Goal: Information Seeking & Learning: Learn about a topic

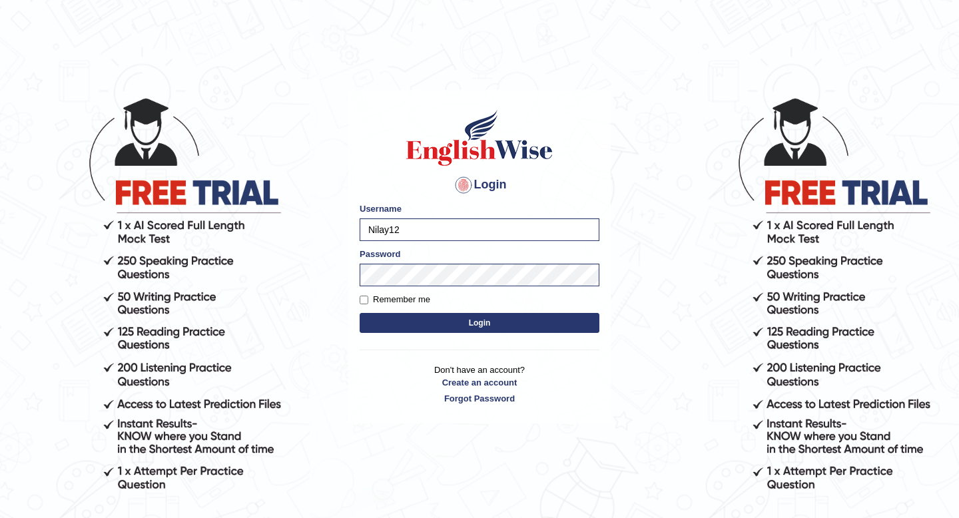
click at [476, 325] on button "Login" at bounding box center [480, 323] width 240 height 20
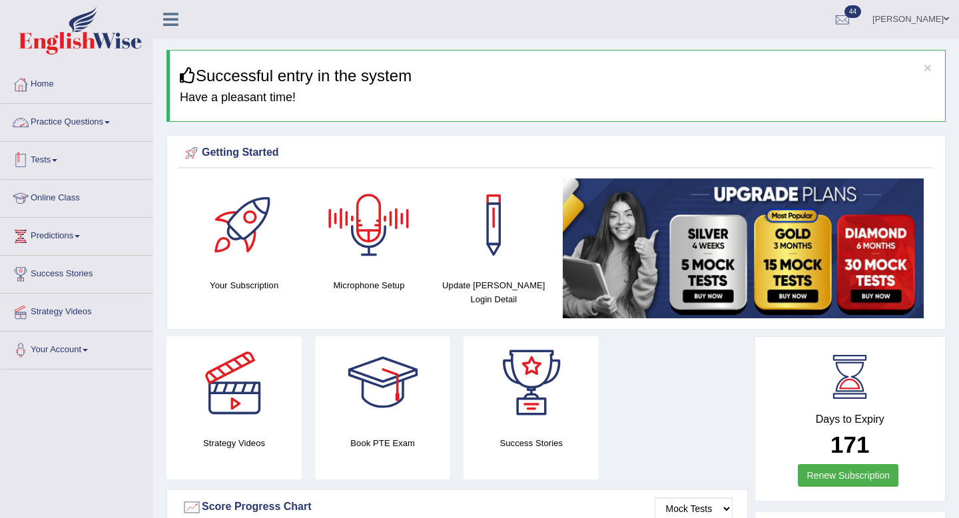
click at [90, 125] on link "Practice Questions" at bounding box center [77, 120] width 152 height 33
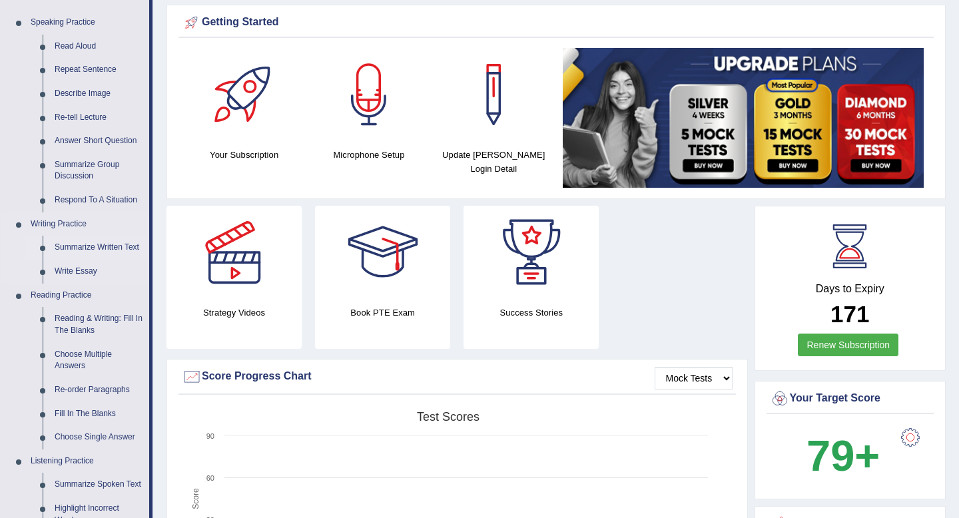
scroll to position [131, 0]
click at [84, 325] on link "Reading & Writing: Fill In The Blanks" at bounding box center [99, 323] width 101 height 35
click at [99, 311] on link "Reading & Writing: Fill In The Blanks" at bounding box center [99, 323] width 101 height 35
click at [120, 316] on link "Reading & Writing: Fill In The Blanks" at bounding box center [99, 323] width 101 height 35
click at [76, 328] on link "Reading & Writing: Fill In The Blanks" at bounding box center [99, 323] width 101 height 35
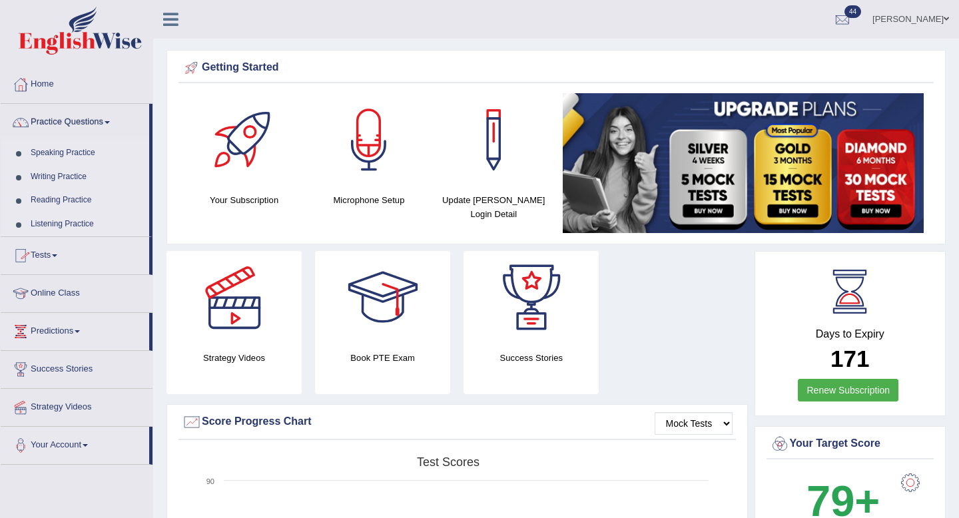
click at [74, 199] on link "Reading Practice" at bounding box center [87, 201] width 125 height 24
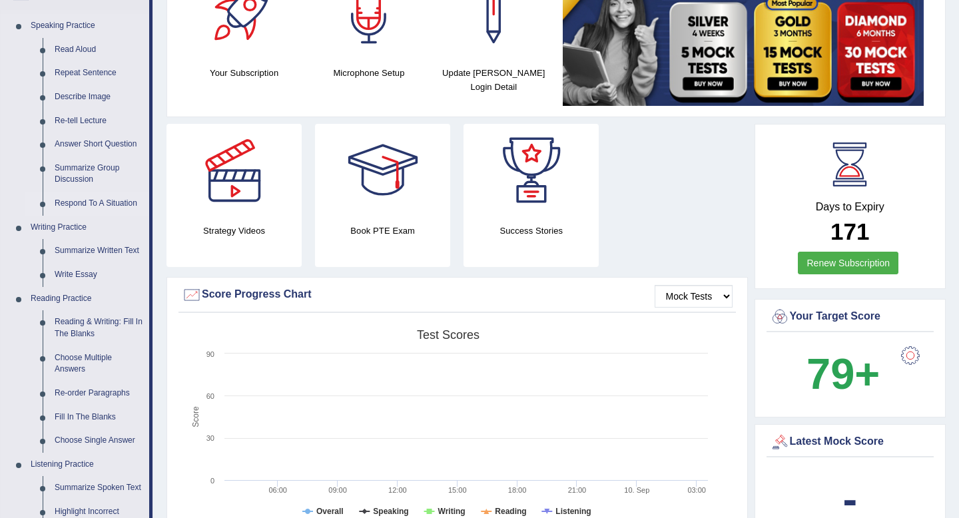
scroll to position [131, 0]
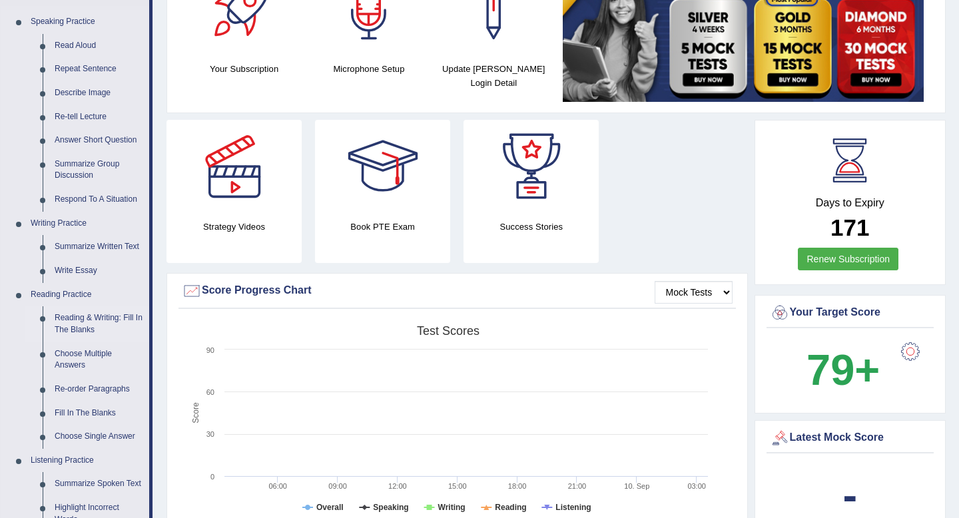
click at [97, 319] on link "Reading & Writing: Fill In The Blanks" at bounding box center [99, 323] width 101 height 35
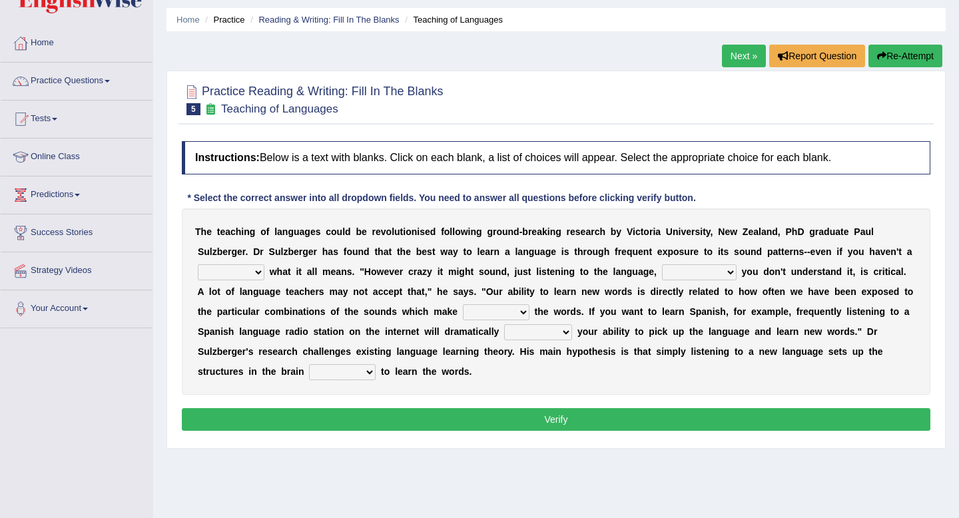
scroll to position [44, 0]
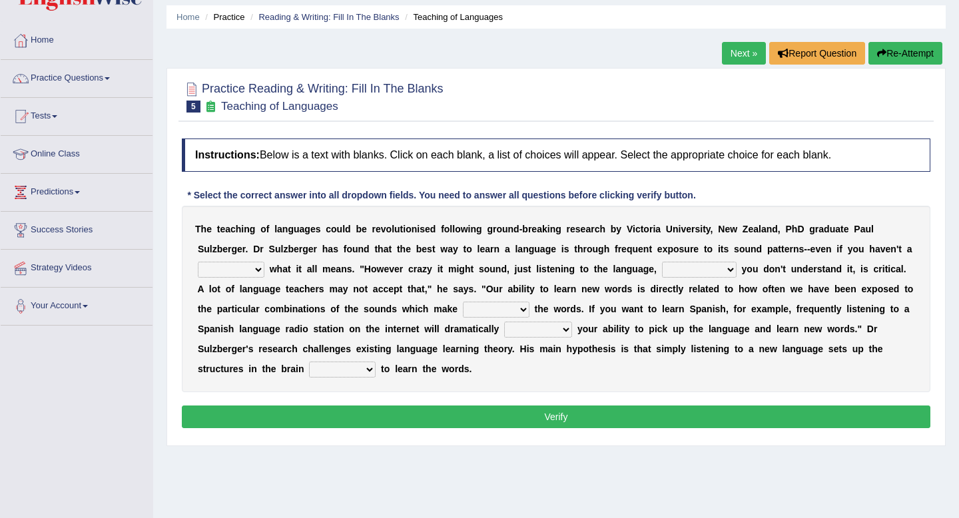
click at [253, 274] on select "dew claw clue due" at bounding box center [231, 270] width 67 height 16
select select "clue"
click at [198, 262] on select "dew claw clue due" at bounding box center [231, 270] width 67 height 16
click at [723, 270] on select "but also all together even though if so" at bounding box center [699, 270] width 75 height 16
click at [662, 262] on select "but also all together even though if so" at bounding box center [699, 270] width 75 height 16
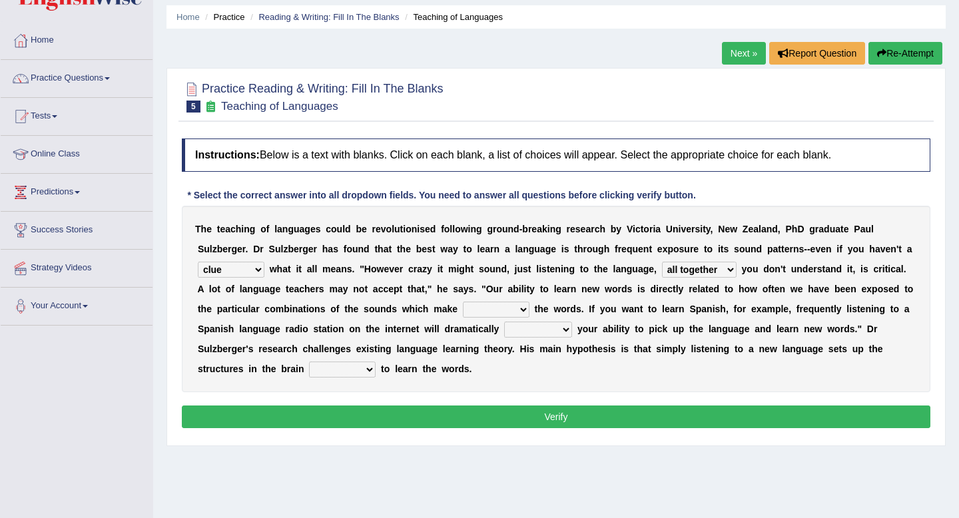
click at [719, 270] on select "but also all together even though if so" at bounding box center [699, 270] width 75 height 16
select select "even though"
click at [662, 262] on select "but also all together even though if so" at bounding box center [699, 270] width 75 height 16
click at [490, 307] on select "down up of on" at bounding box center [496, 310] width 67 height 16
select select "up"
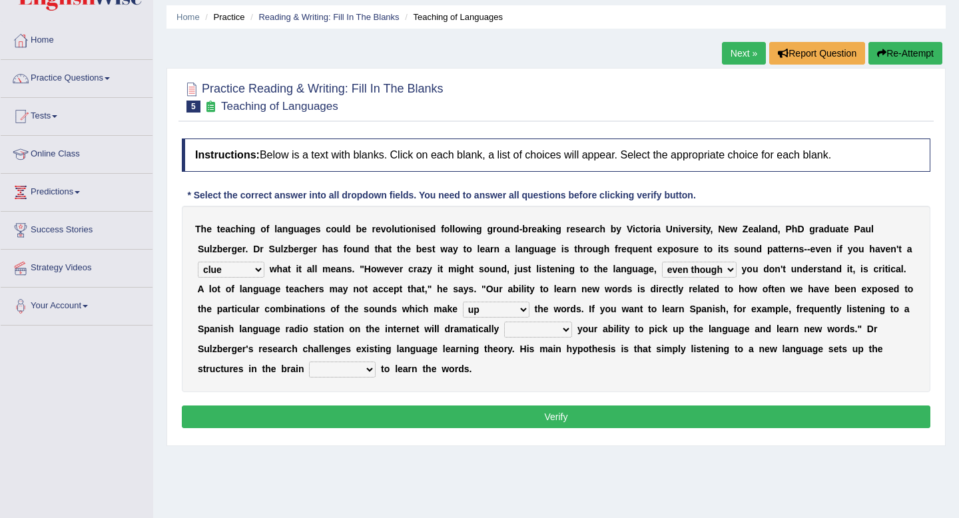
click at [463, 302] on select "down up of on" at bounding box center [496, 310] width 67 height 16
click at [535, 326] on select "evaluate exaggerate describe boost" at bounding box center [538, 330] width 68 height 16
select select "boost"
click at [504, 322] on select "evaluate exaggerate describe boost" at bounding box center [538, 330] width 68 height 16
click at [345, 368] on select "requiring required directed to require" at bounding box center [342, 370] width 67 height 16
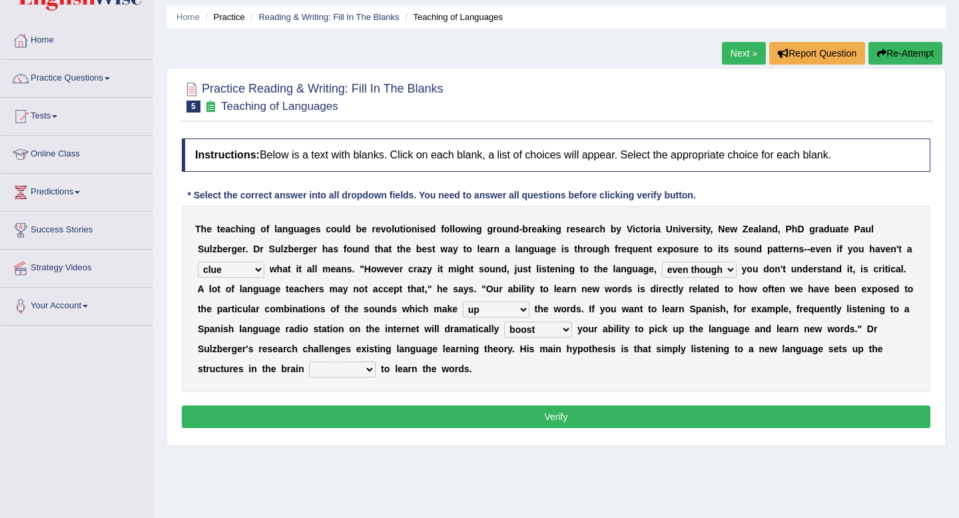
select select "directed"
click at [309, 362] on select "requiring required directed to require" at bounding box center [342, 370] width 67 height 16
click at [354, 371] on select "requiring required directed to require" at bounding box center [342, 370] width 67 height 16
click at [348, 365] on select "requiring required directed to require" at bounding box center [342, 370] width 67 height 16
click at [412, 413] on button "Verify" at bounding box center [556, 417] width 749 height 23
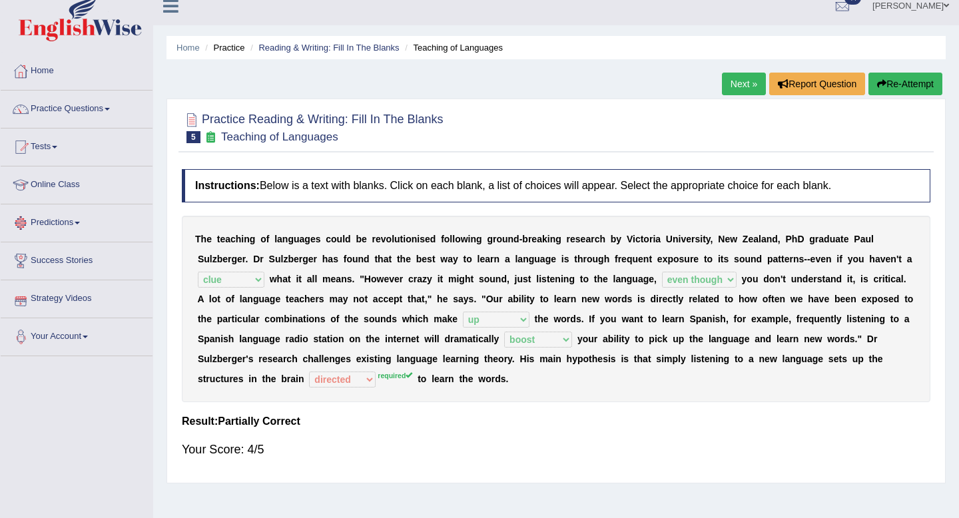
scroll to position [11, 0]
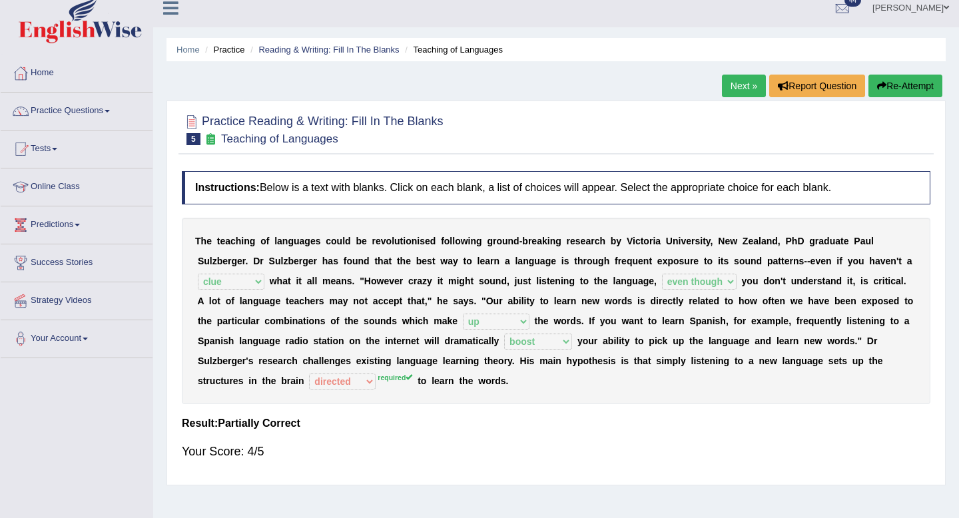
click at [728, 84] on link "Next »" at bounding box center [744, 86] width 44 height 23
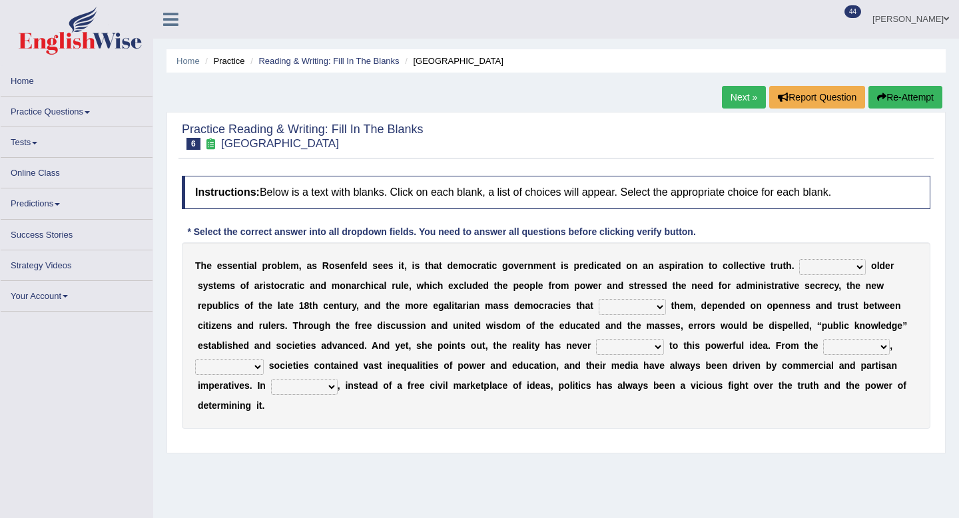
click at [829, 267] on select "Like Unlike Likely Safely" at bounding box center [832, 267] width 67 height 16
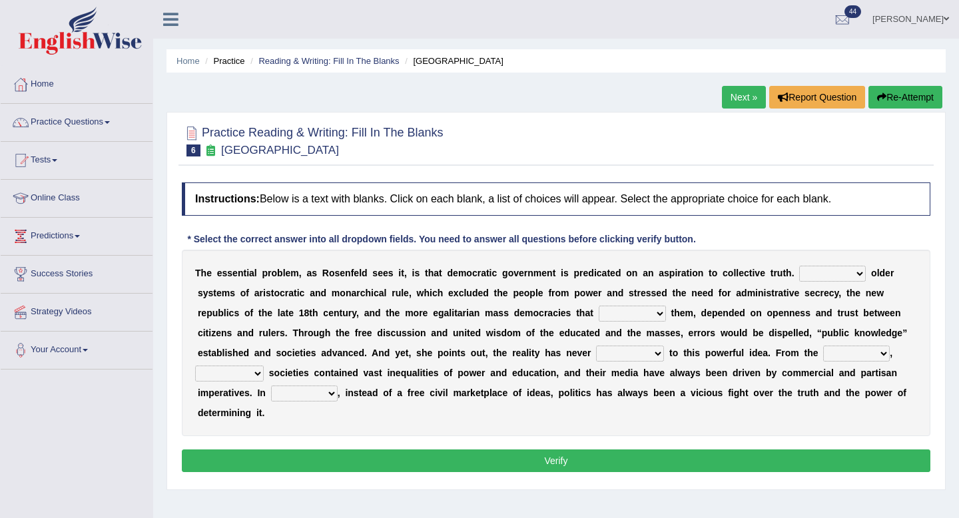
click at [827, 278] on select "Like Unlike Likely Safely" at bounding box center [832, 274] width 67 height 16
click at [854, 276] on select "Like Unlike Likely Safely" at bounding box center [832, 274] width 67 height 16
select select "Like"
click at [800, 266] on select "Like Unlike Likely Safely" at bounding box center [832, 274] width 67 height 16
click at [846, 273] on select "Like Unlike Likely Safely" at bounding box center [832, 274] width 67 height 16
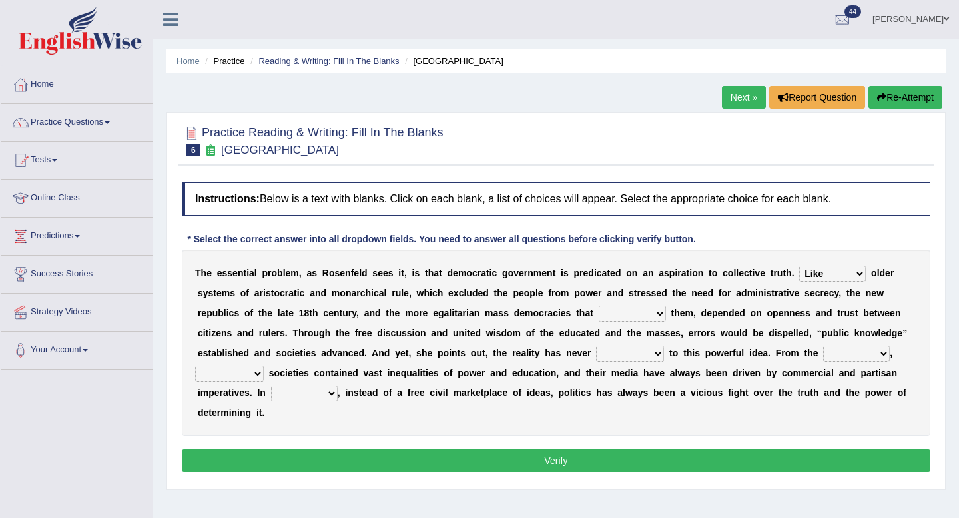
click at [800, 266] on select "Like Unlike Likely Safely" at bounding box center [832, 274] width 67 height 16
click at [652, 313] on select "readed grated succeeded printed" at bounding box center [632, 314] width 67 height 16
click at [627, 313] on select "readed grated succeeded printed" at bounding box center [632, 314] width 67 height 16
select select "succeeded"
click at [600, 306] on select "readed grated succeeded printed" at bounding box center [632, 314] width 67 height 16
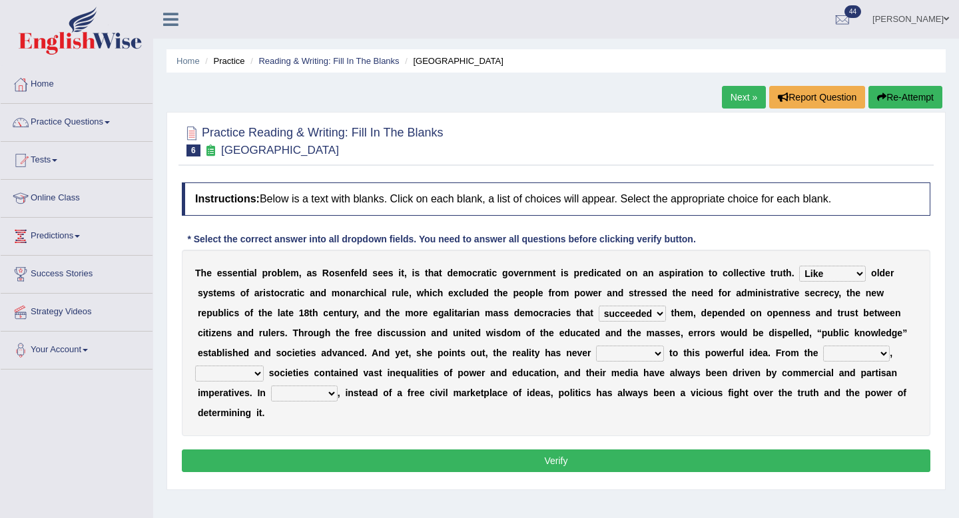
click at [636, 318] on select "readed grated succeeded printed" at bounding box center [632, 314] width 67 height 16
click at [600, 306] on select "readed grated succeeded printed" at bounding box center [632, 314] width 67 height 16
click at [642, 354] on select "saved up stood up brought up lived up" at bounding box center [630, 354] width 68 height 16
select select "lived up"
click at [596, 346] on select "saved up stood up brought up lived up" at bounding box center [630, 354] width 68 height 16
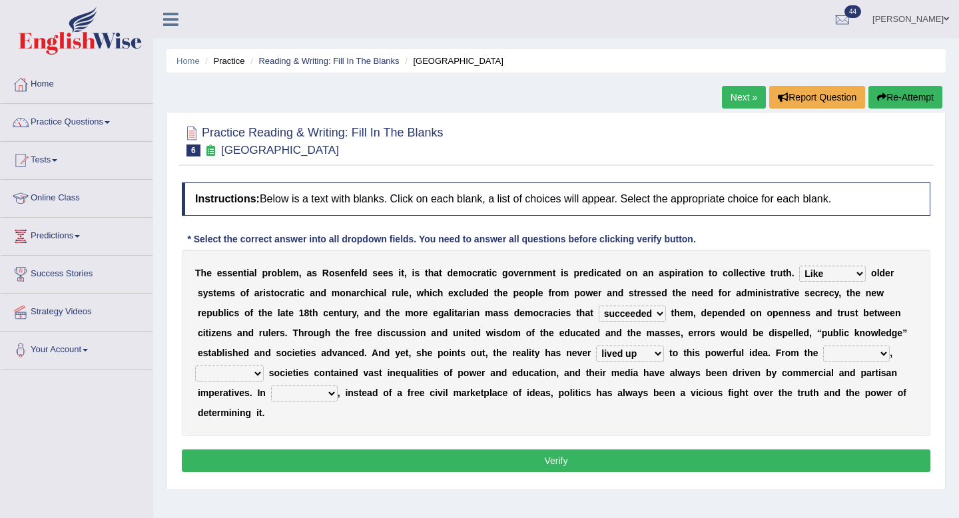
click at [650, 356] on select "saved up stood up brought up lived up" at bounding box center [630, 354] width 68 height 16
click at [596, 346] on select "saved up stood up brought up lived up" at bounding box center [630, 354] width 68 height 16
click at [855, 357] on select "outset ranged stood caught" at bounding box center [856, 354] width 67 height 16
click at [840, 358] on select "outset ranged stood caught" at bounding box center [856, 354] width 67 height 16
select select "outset"
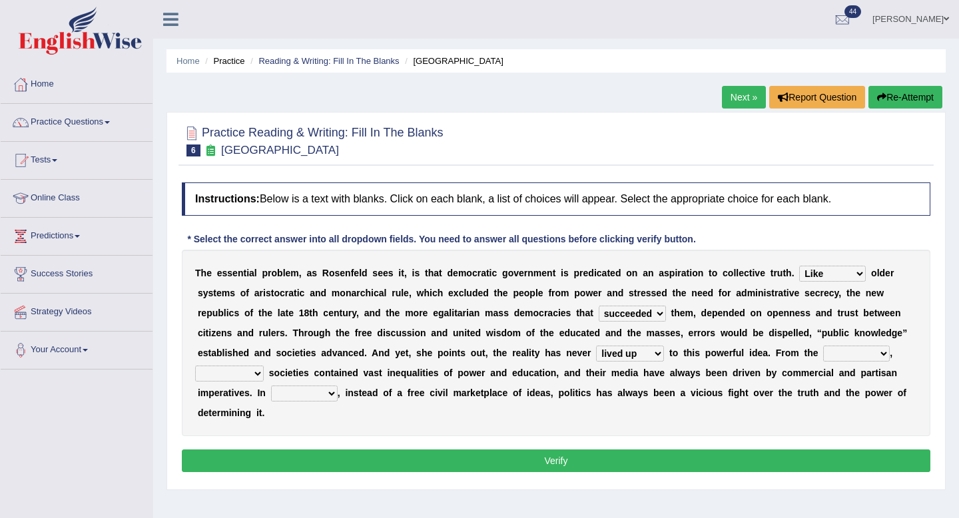
click at [823, 346] on select "outset ranged stood caught" at bounding box center [856, 354] width 67 height 16
click at [230, 371] on select "freedom democratic media stilled" at bounding box center [229, 374] width 69 height 16
select select "democratic"
click at [195, 366] on select "freedom democratic media stilled" at bounding box center [229, 374] width 69 height 16
click at [248, 372] on select "freedom democratic media stilled" at bounding box center [229, 374] width 69 height 16
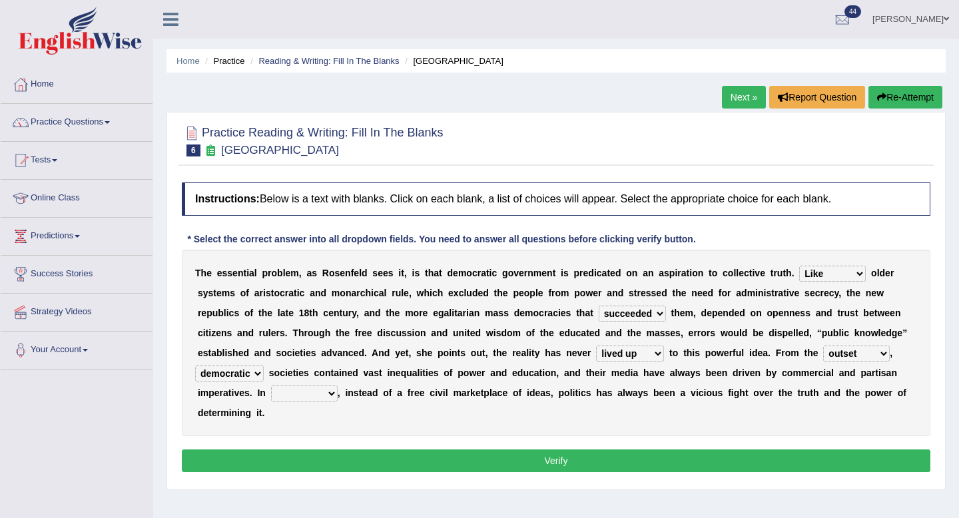
click at [885, 358] on select "outset ranged stood caught" at bounding box center [856, 354] width 67 height 16
click at [322, 394] on select "power practice ideas fought" at bounding box center [304, 394] width 67 height 16
select select "power"
click at [271, 386] on select "power practice ideas fought" at bounding box center [304, 394] width 67 height 16
click at [450, 470] on button "Verify" at bounding box center [556, 461] width 749 height 23
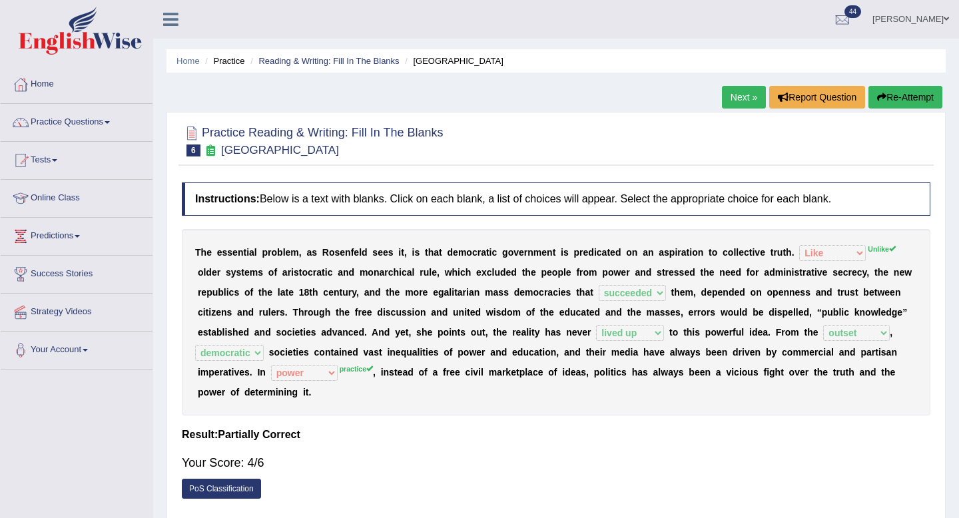
scroll to position [76, 0]
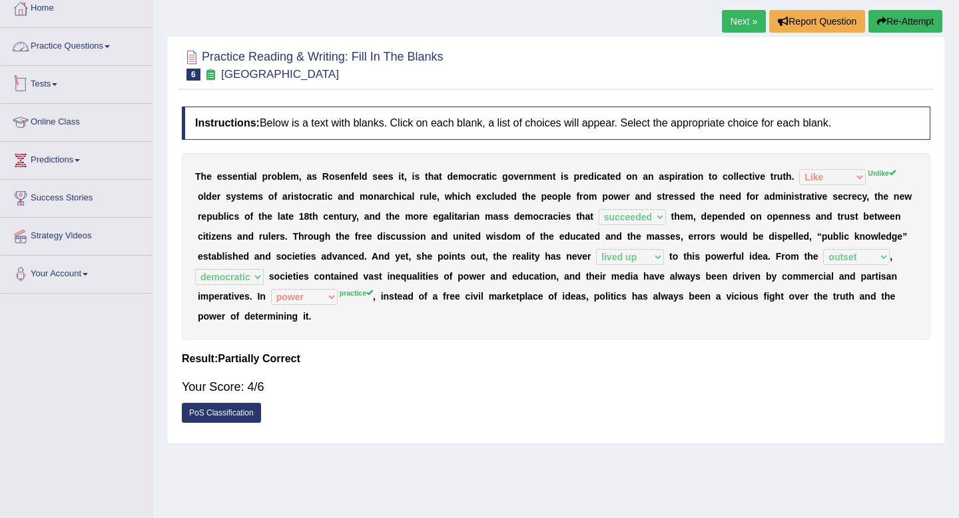
click at [117, 42] on link "Practice Questions" at bounding box center [77, 44] width 152 height 33
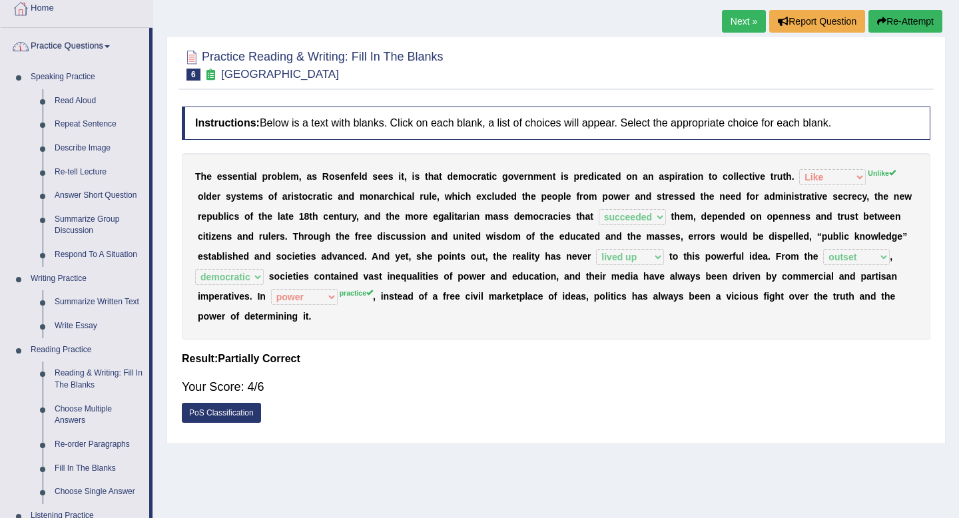
click at [110, 45] on span at bounding box center [107, 46] width 5 height 3
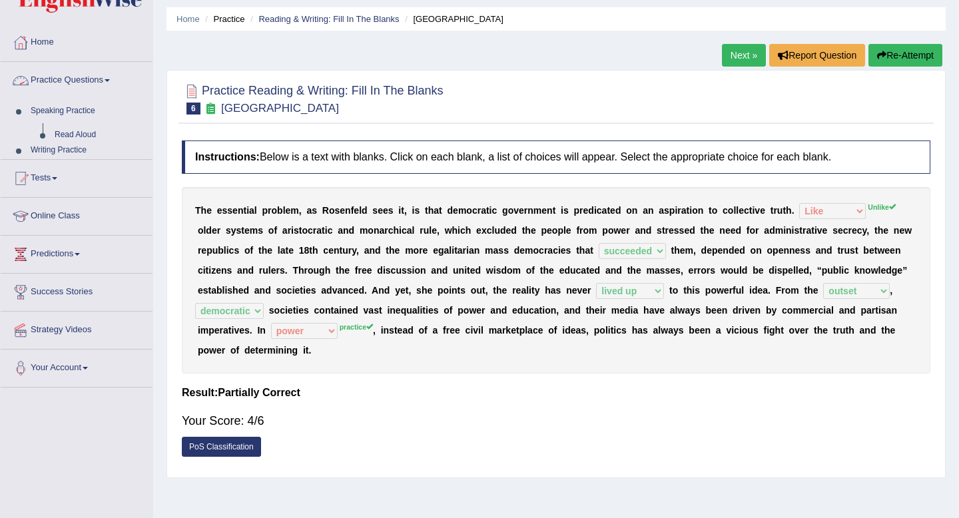
scroll to position [0, 0]
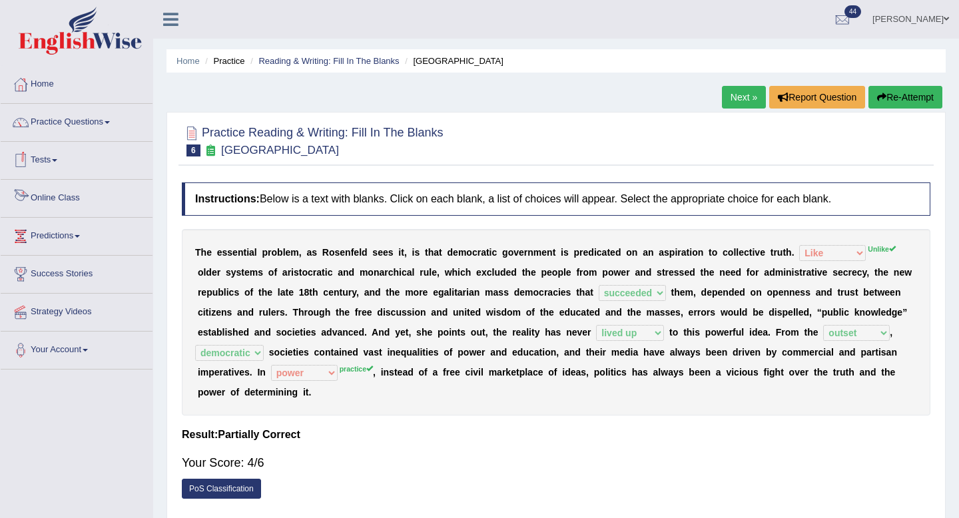
click at [82, 203] on link "Online Class" at bounding box center [77, 196] width 152 height 33
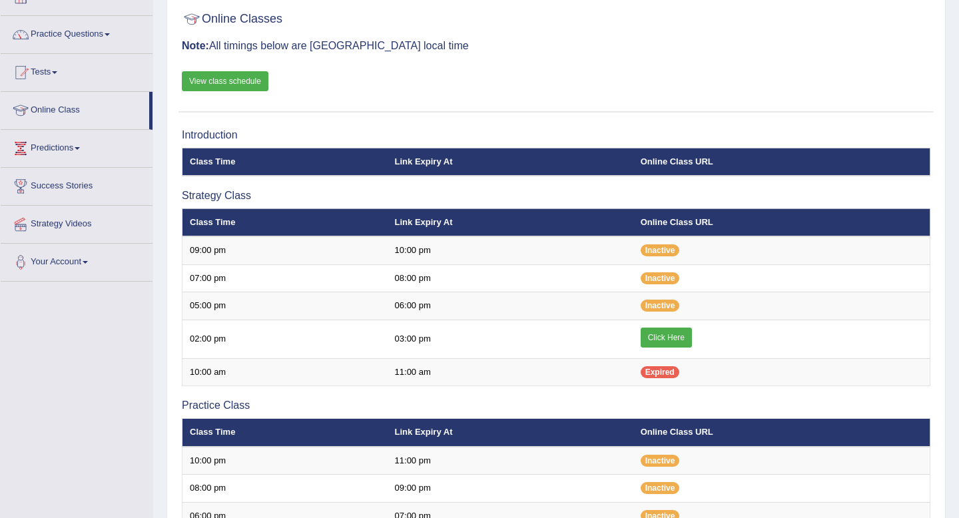
scroll to position [89, 0]
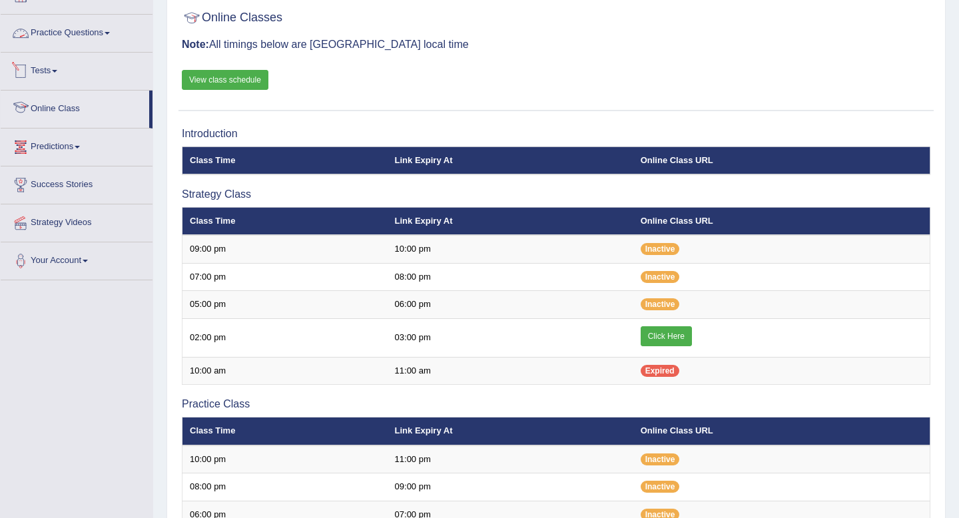
click at [103, 43] on link "Practice Questions" at bounding box center [77, 31] width 152 height 33
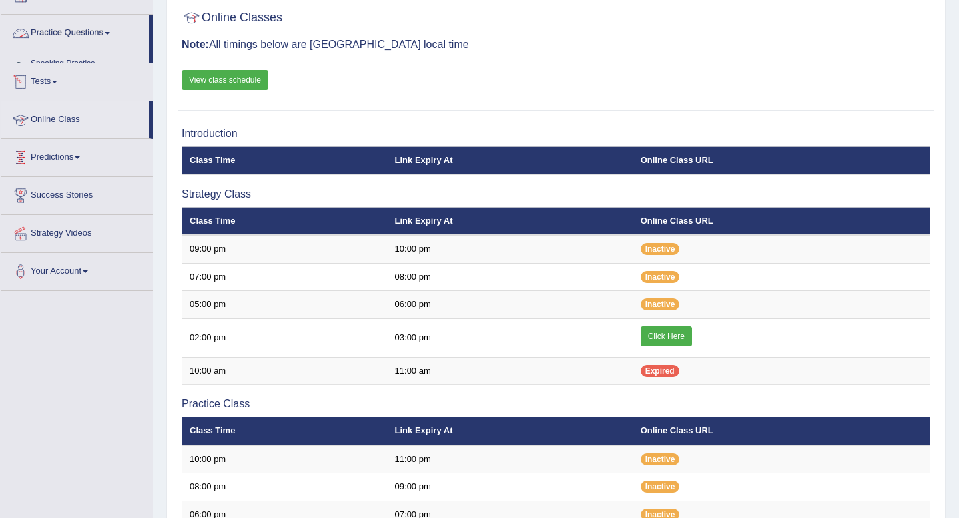
scroll to position [52, 0]
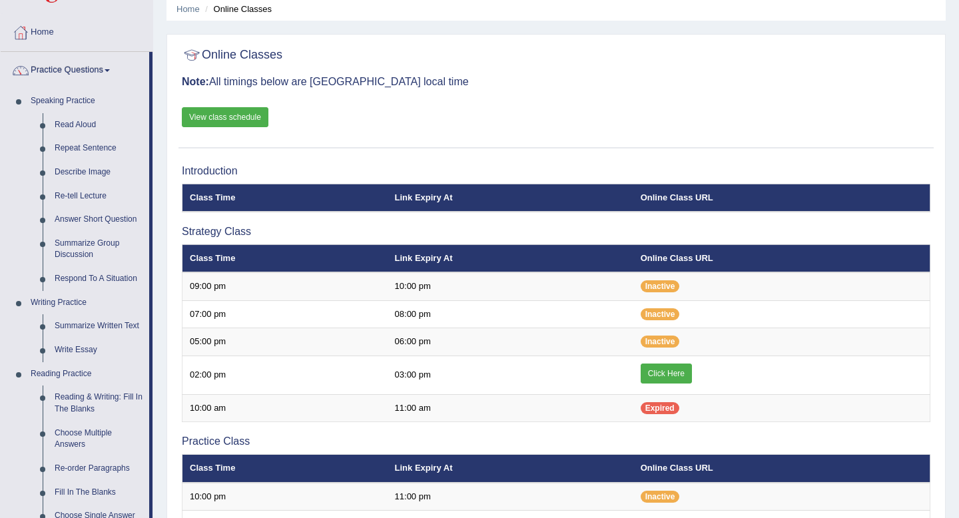
click at [113, 75] on link "Practice Questions" at bounding box center [75, 68] width 149 height 33
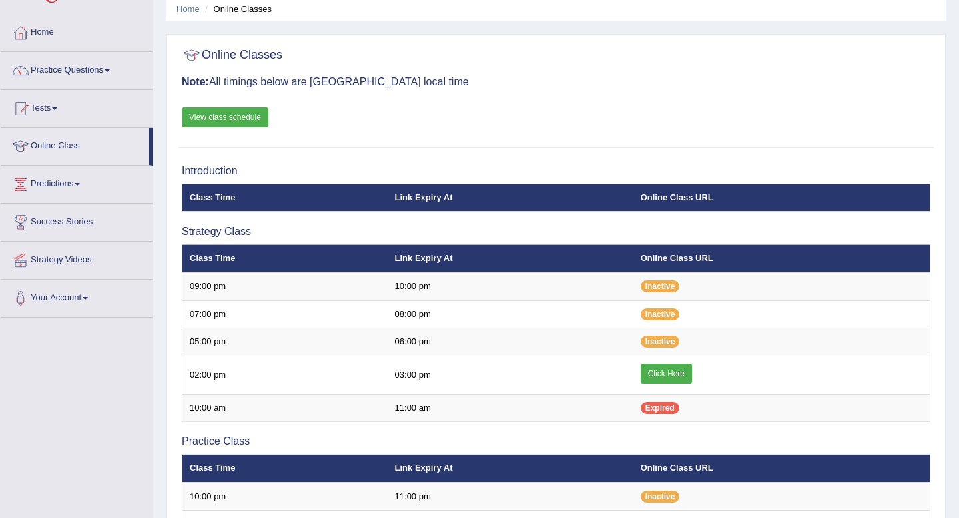
click at [596, 61] on div at bounding box center [556, 55] width 749 height 27
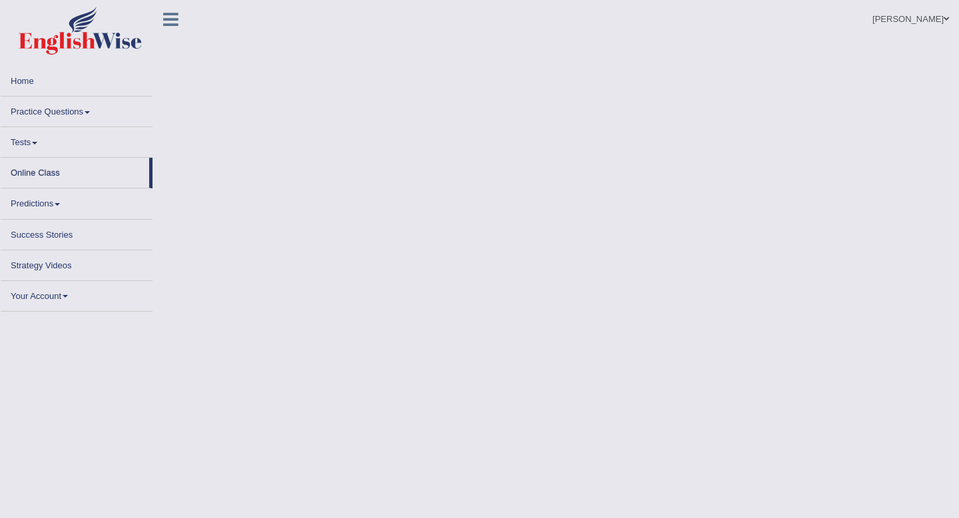
scroll to position [52, 0]
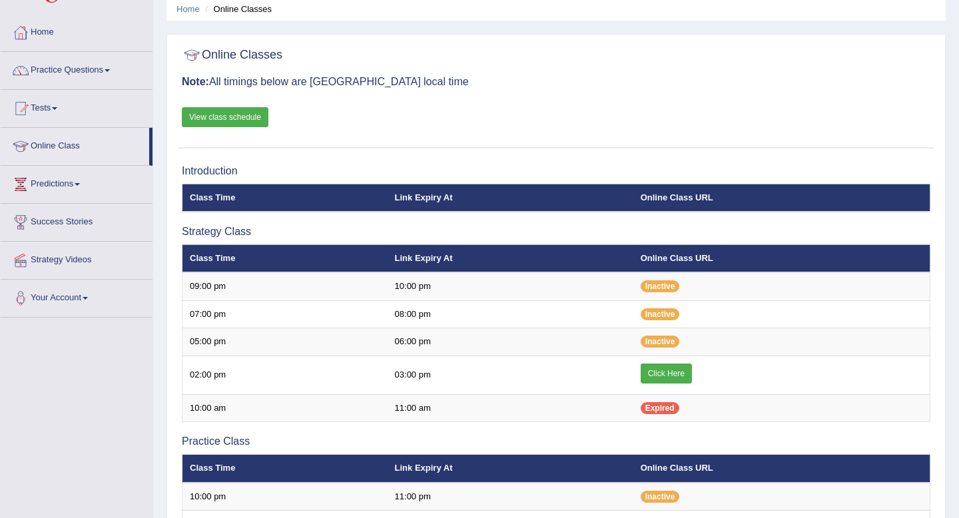
click at [650, 150] on div "Online Classes Note: All timings below are [GEOGRAPHIC_DATA] local time View cl…" at bounding box center [556, 431] width 779 height 795
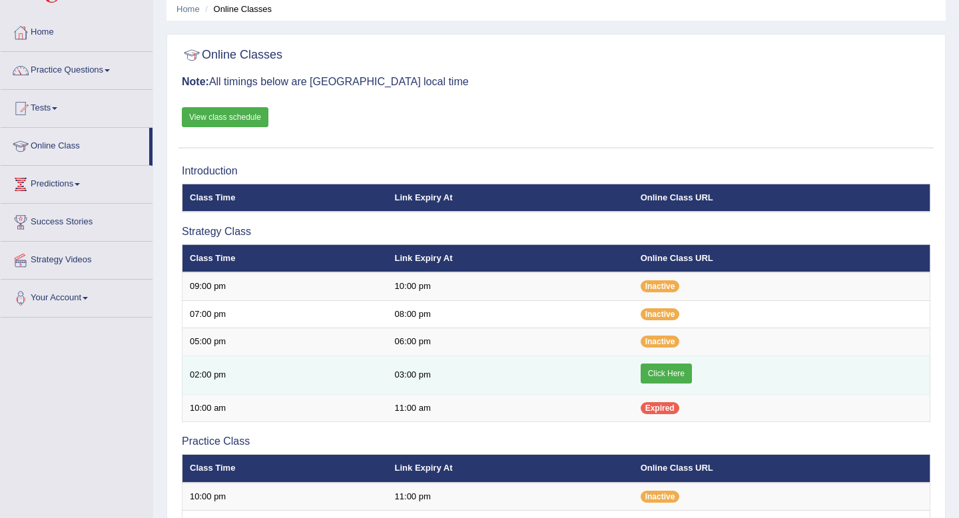
click at [660, 366] on link "Click Here" at bounding box center [666, 374] width 51 height 20
click at [660, 373] on link "Click Here" at bounding box center [666, 374] width 51 height 20
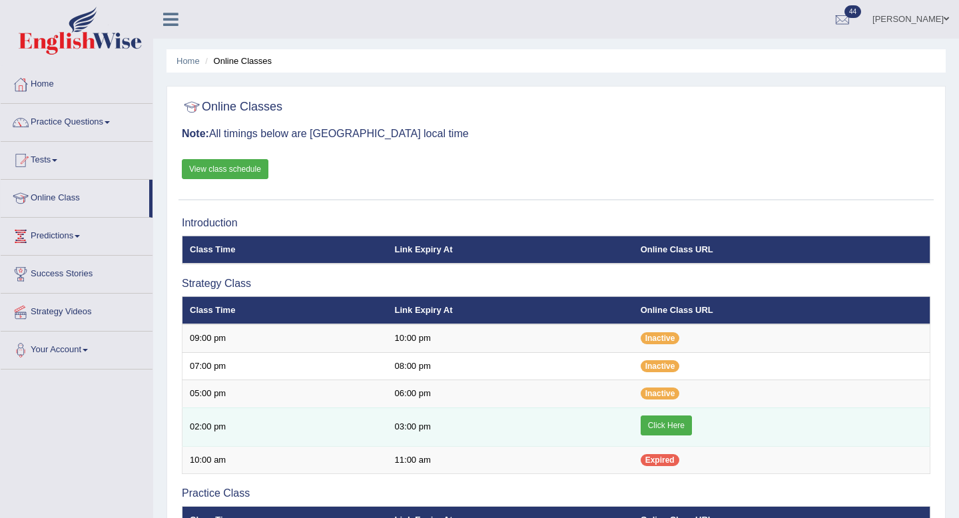
click at [671, 430] on link "Click Here" at bounding box center [666, 426] width 51 height 20
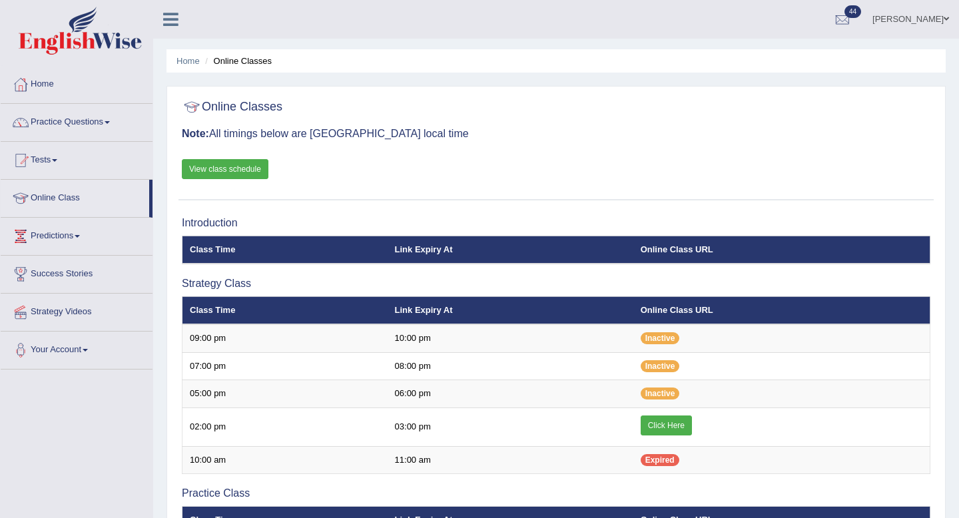
click at [492, 30] on ul "Nilay chopra Toggle navigation Username: Nilay12 Access Type: Online Subscripti…" at bounding box center [677, 19] width 564 height 38
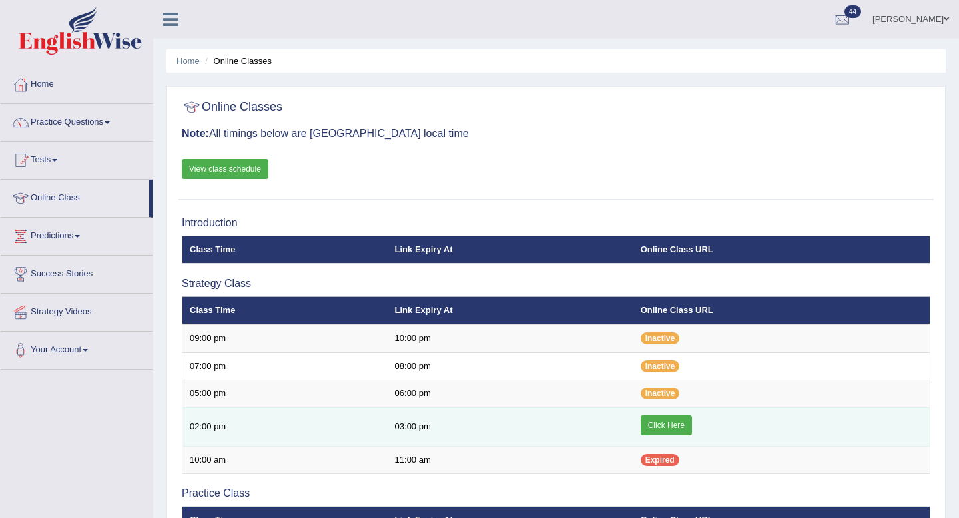
click at [658, 424] on link "Click Here" at bounding box center [666, 426] width 51 height 20
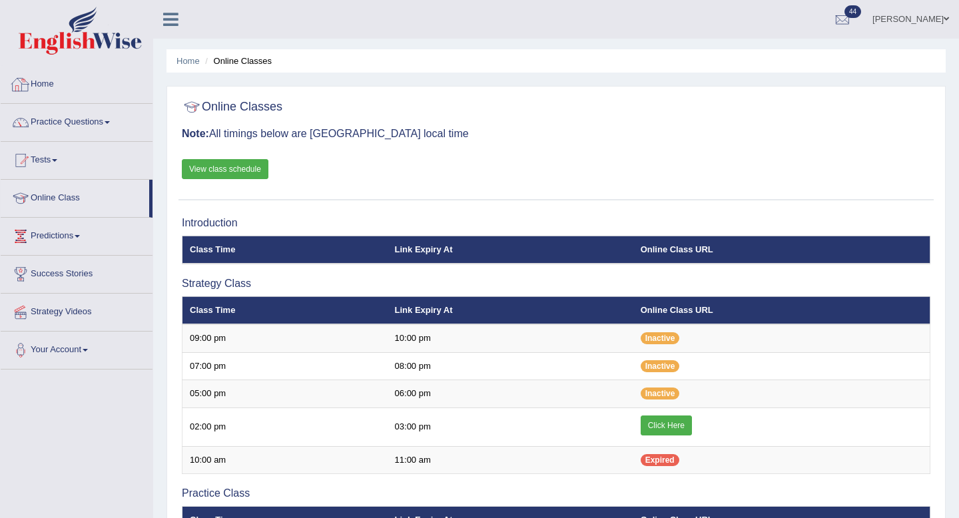
click at [36, 75] on link "Home" at bounding box center [77, 82] width 152 height 33
click at [41, 87] on link "Home" at bounding box center [75, 82] width 149 height 33
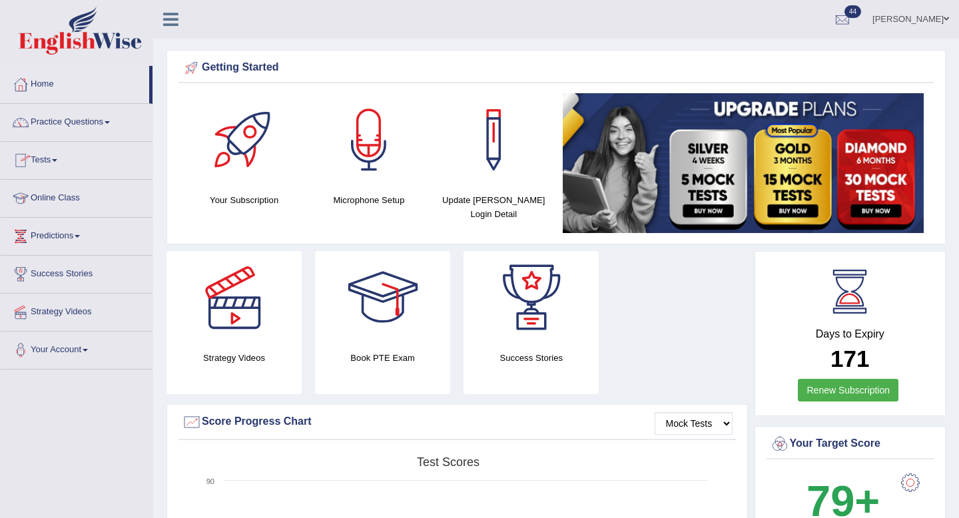
click at [64, 157] on link "Tests" at bounding box center [77, 158] width 152 height 33
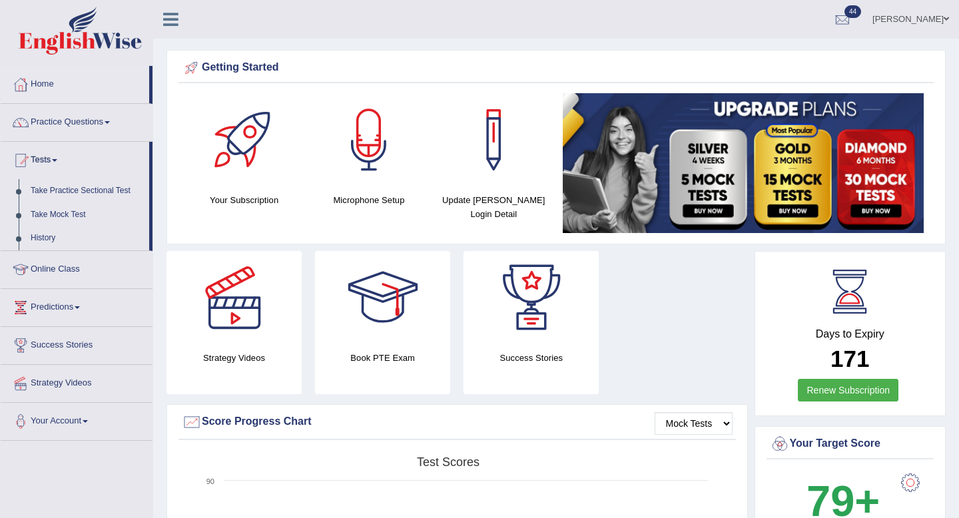
click at [64, 157] on link "Tests" at bounding box center [75, 158] width 149 height 33
